Goal: Information Seeking & Learning: Compare options

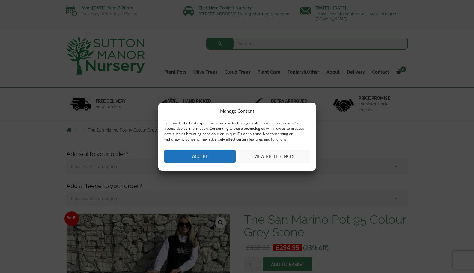
click at [218, 154] on button "Accept" at bounding box center [199, 155] width 71 height 13
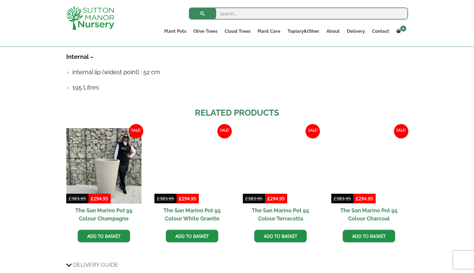
scroll to position [525, 0]
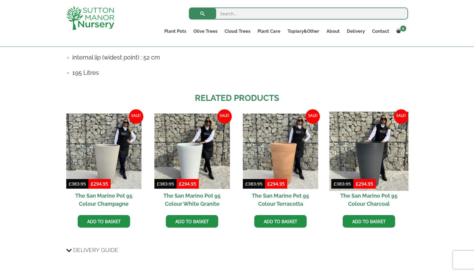
click at [368, 143] on img at bounding box center [368, 151] width 79 height 79
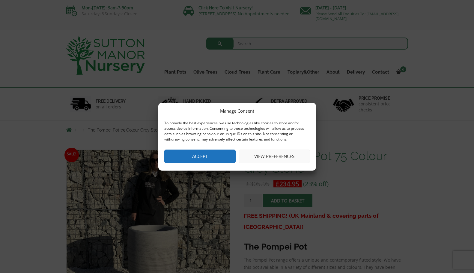
click at [213, 152] on button "Accept" at bounding box center [199, 155] width 71 height 13
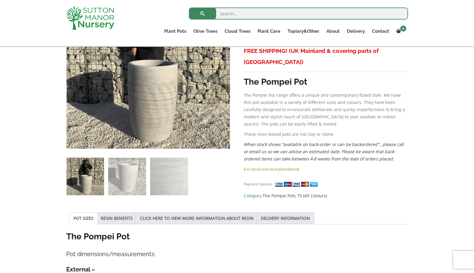
scroll to position [153, 0]
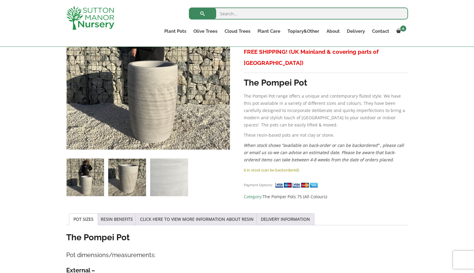
click at [135, 179] on img at bounding box center [126, 176] width 37 height 37
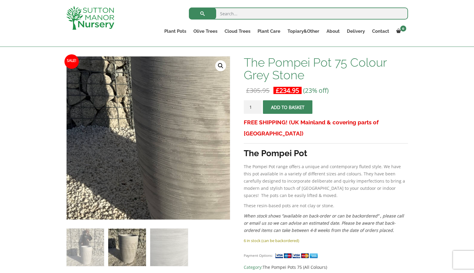
scroll to position [93, 0]
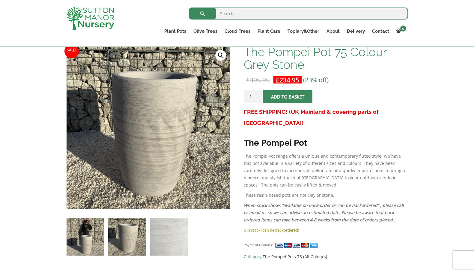
click at [85, 239] on img at bounding box center [85, 236] width 37 height 37
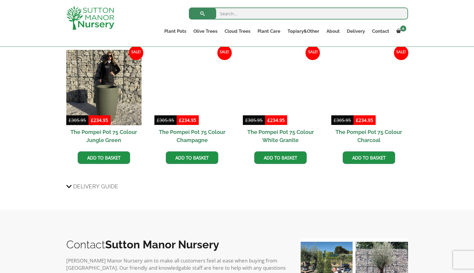
scroll to position [473, 0]
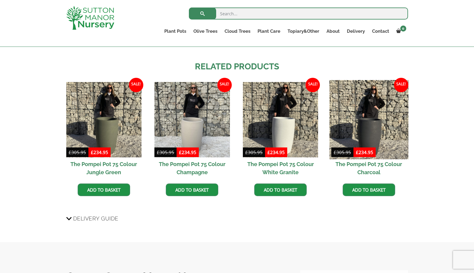
click at [377, 139] on img at bounding box center [368, 119] width 79 height 79
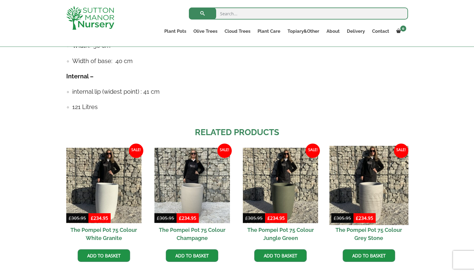
scroll to position [420, 0]
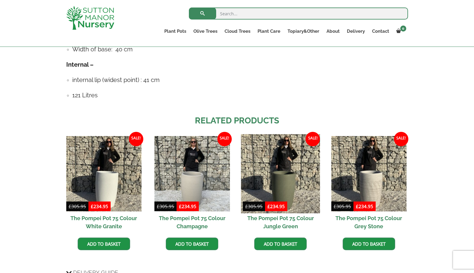
click at [294, 175] on img at bounding box center [280, 173] width 79 height 79
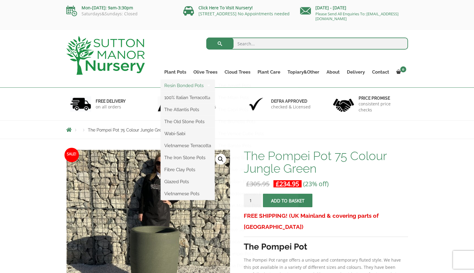
click at [176, 88] on link "Resin Bonded Pots" at bounding box center [188, 85] width 54 height 9
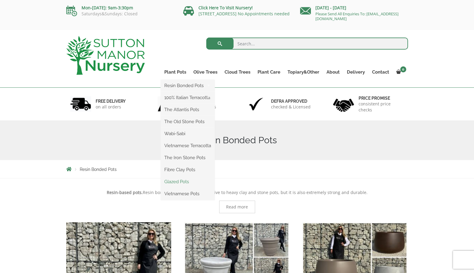
click at [181, 179] on link "Glazed Pots" at bounding box center [188, 181] width 54 height 9
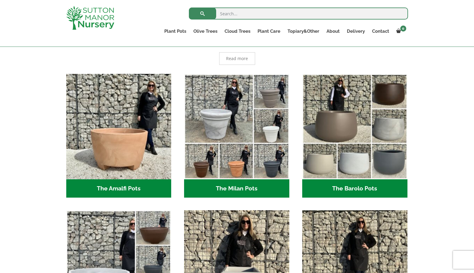
scroll to position [133, 0]
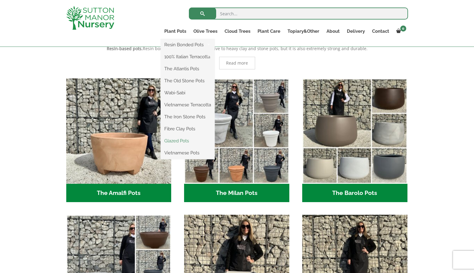
click at [176, 142] on link "Glazed Pots" at bounding box center [188, 140] width 54 height 9
